Goal: Task Accomplishment & Management: Complete application form

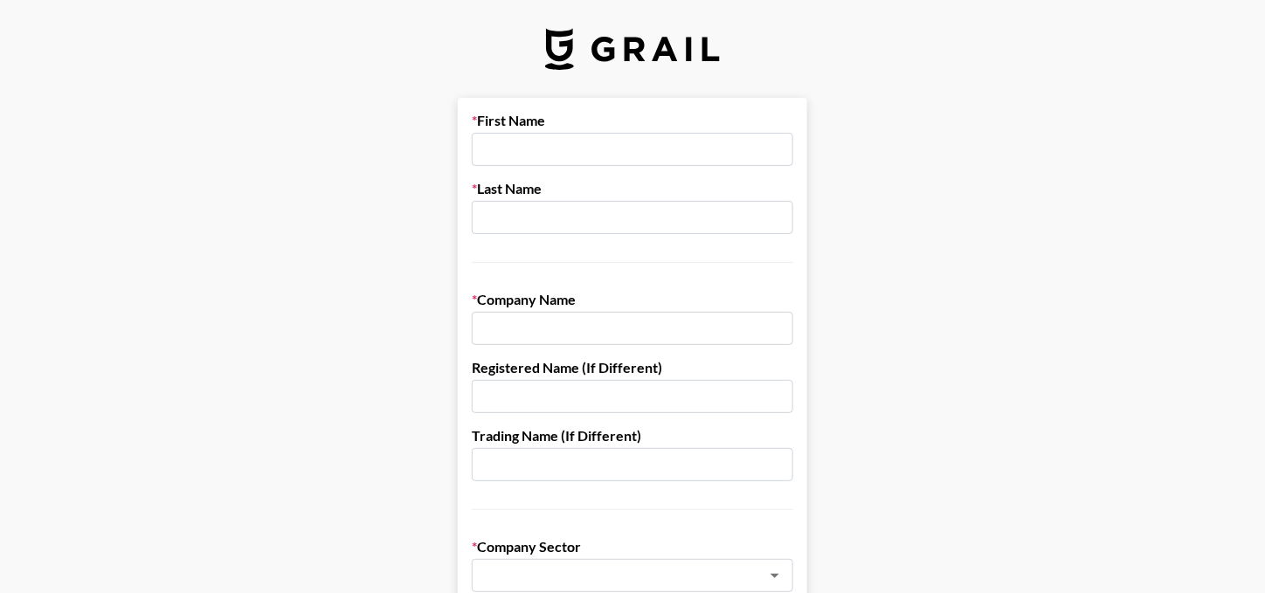
click at [529, 158] on input "text" at bounding box center [633, 149] width 322 height 33
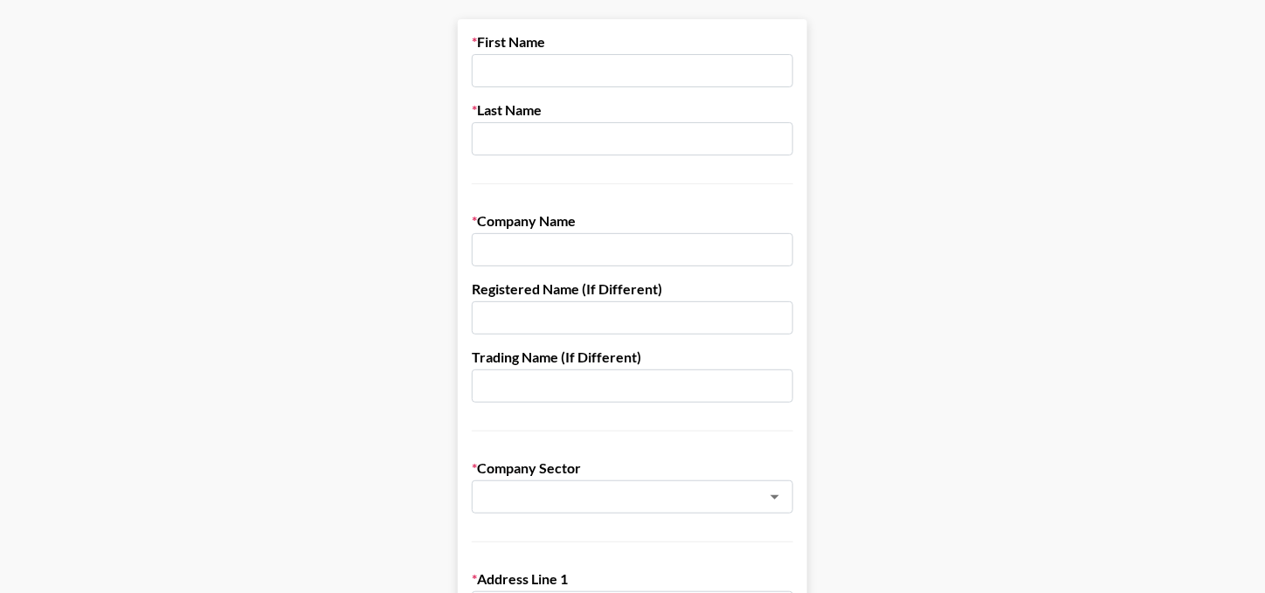
scroll to position [89, 0]
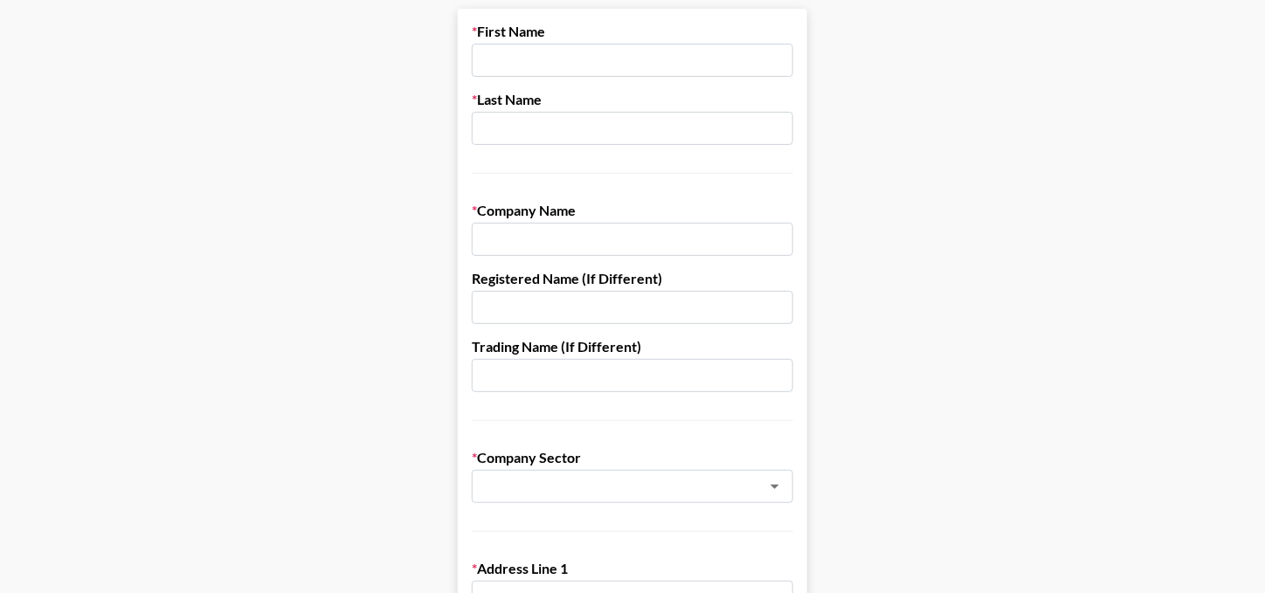
click at [543, 229] on input "text" at bounding box center [633, 239] width 322 height 33
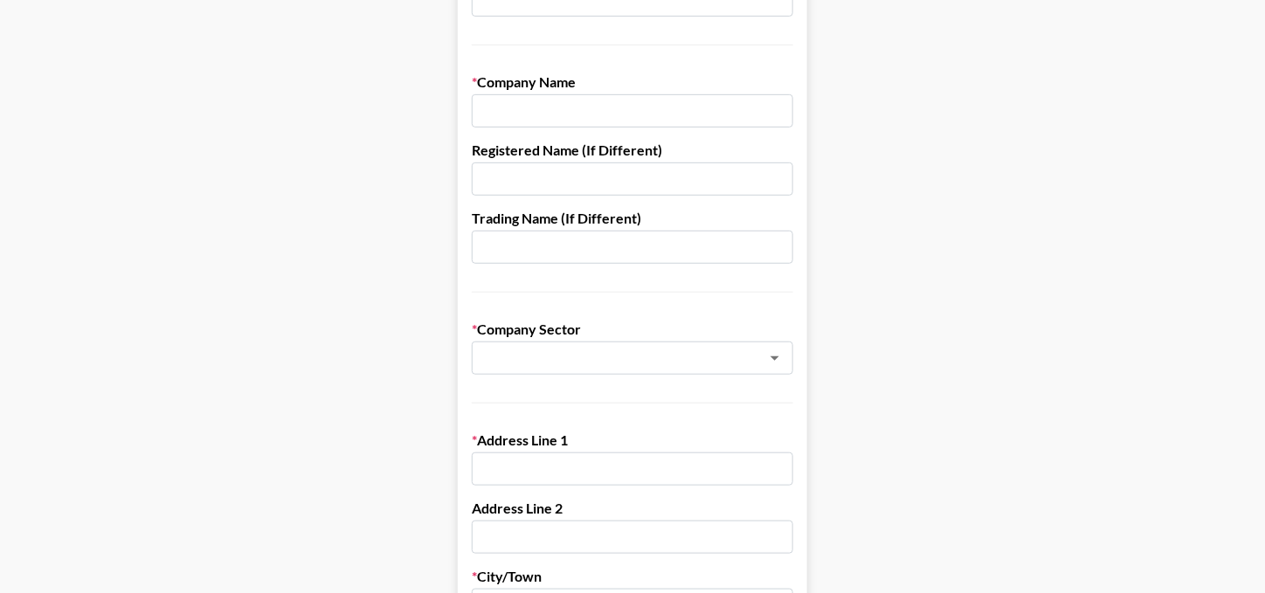
click at [495, 254] on input "text" at bounding box center [633, 247] width 322 height 33
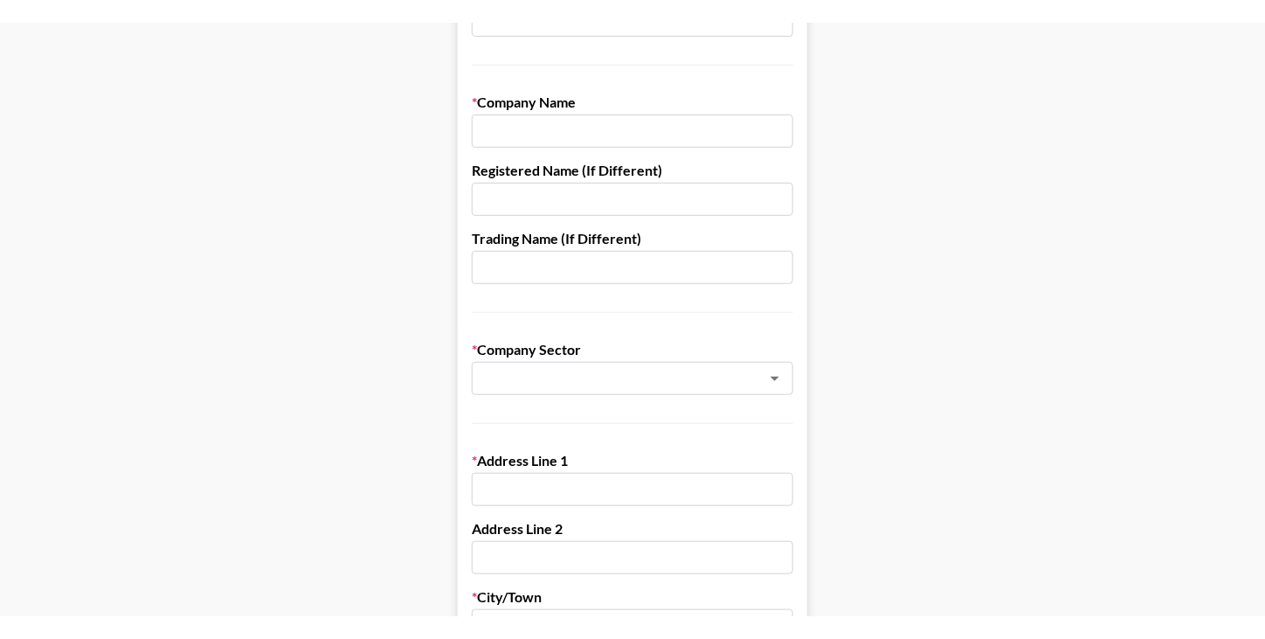
scroll to position [0, 0]
